Goal: Task Accomplishment & Management: Use online tool/utility

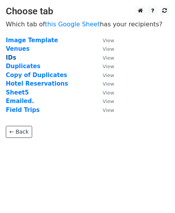
click at [10, 59] on strong "IDs" at bounding box center [11, 57] width 10 height 7
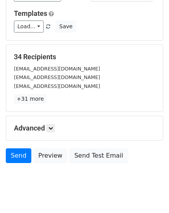
scroll to position [78, 0]
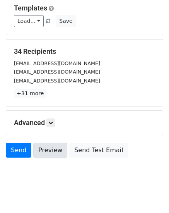
click at [48, 150] on link "Preview" at bounding box center [50, 150] width 34 height 15
